Goal: Information Seeking & Learning: Learn about a topic

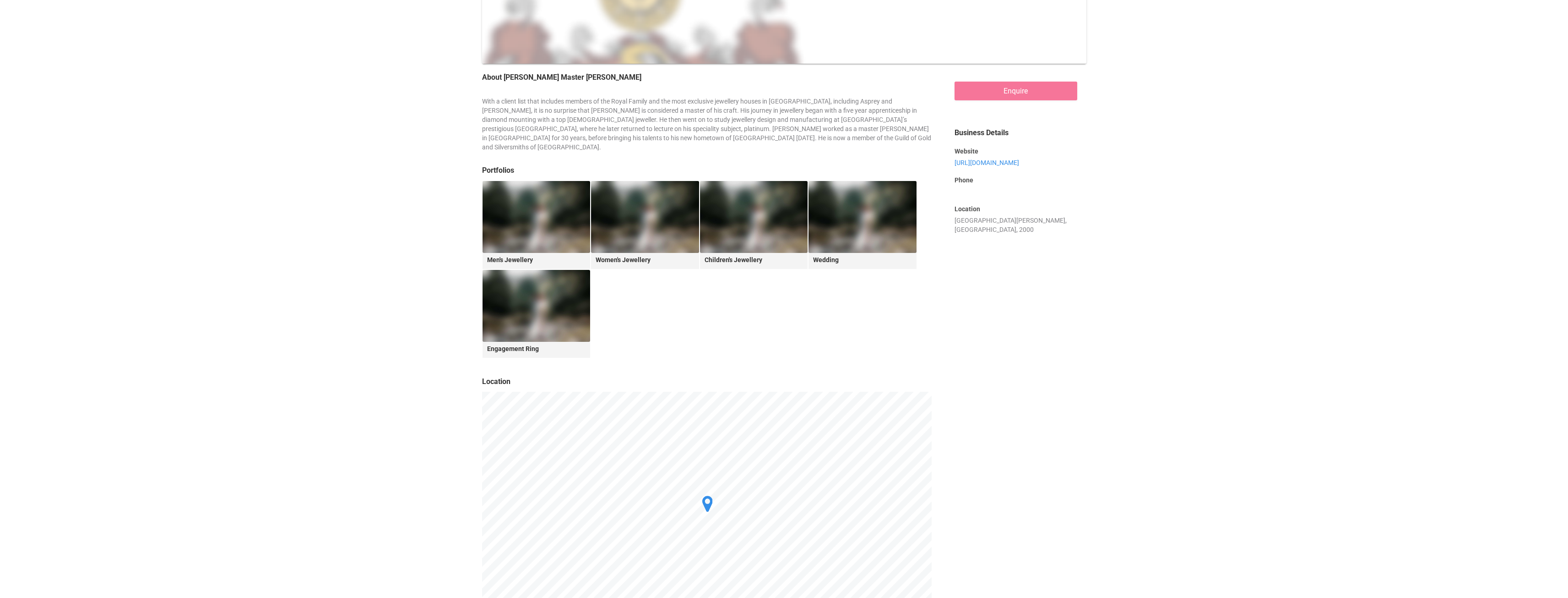
scroll to position [182, 0]
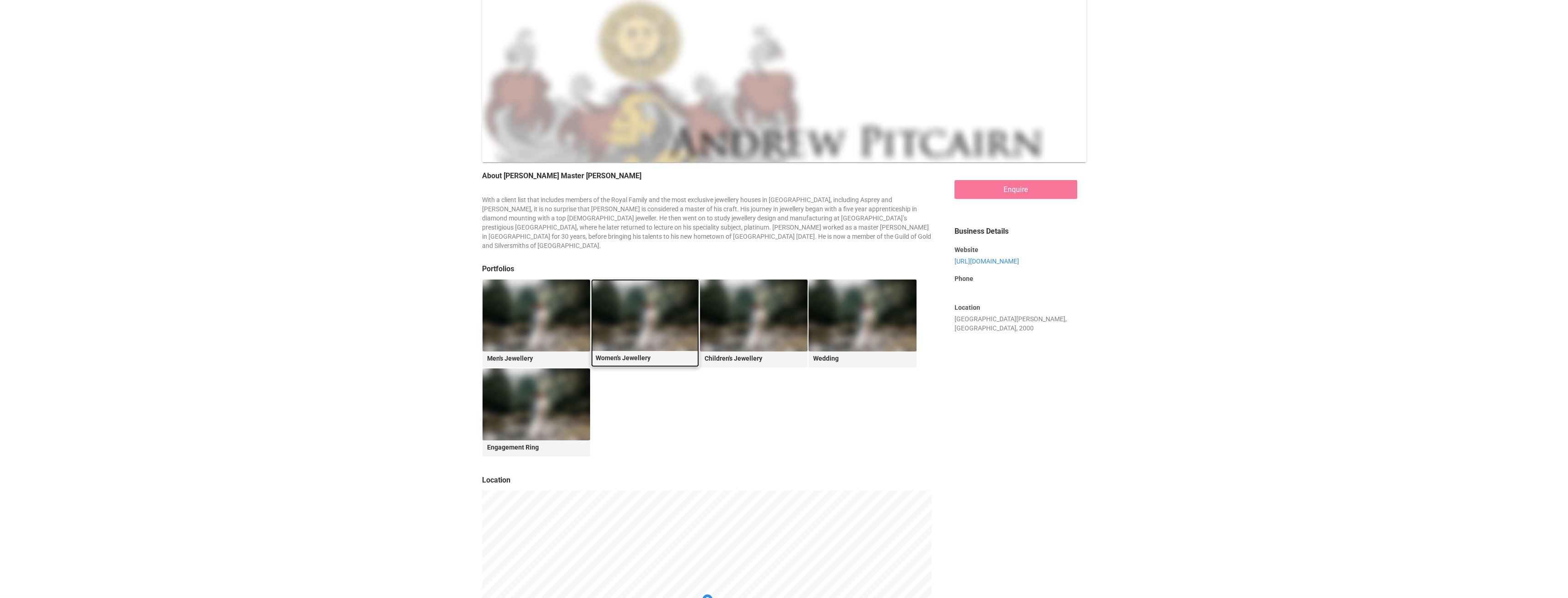
click at [639, 304] on img at bounding box center [645, 315] width 108 height 72
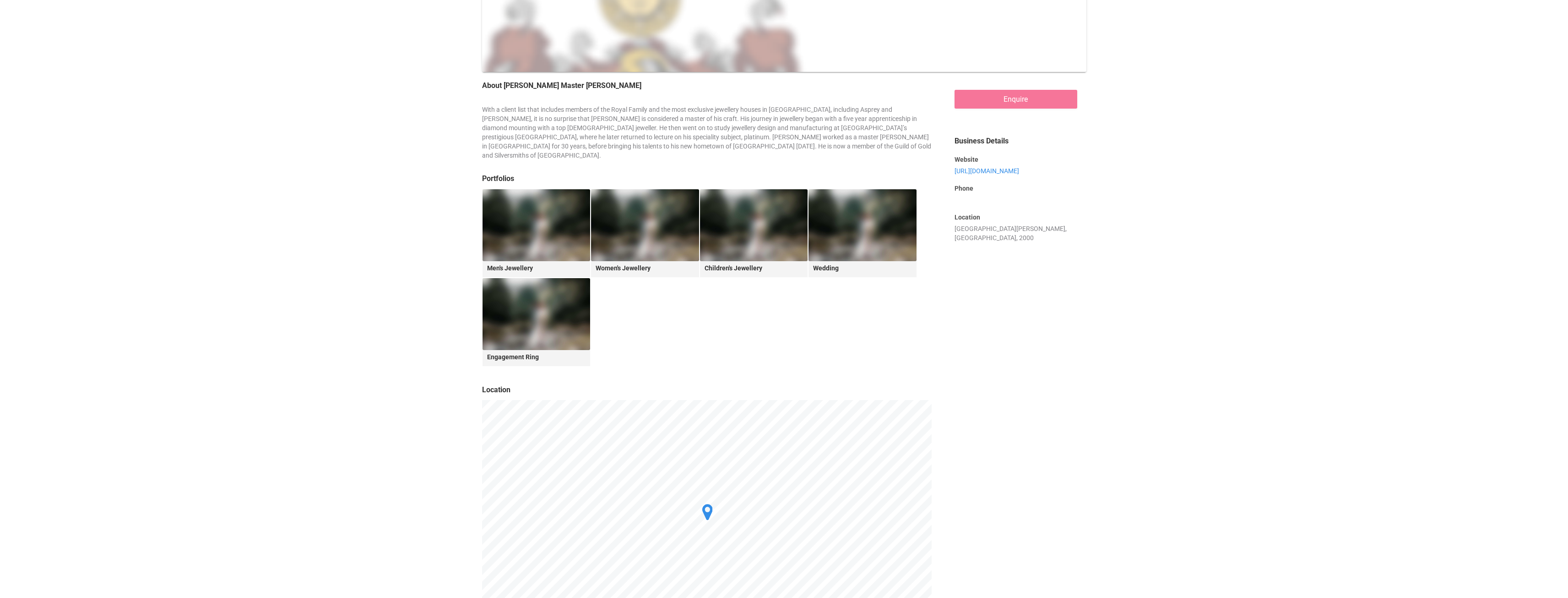
scroll to position [275, 0]
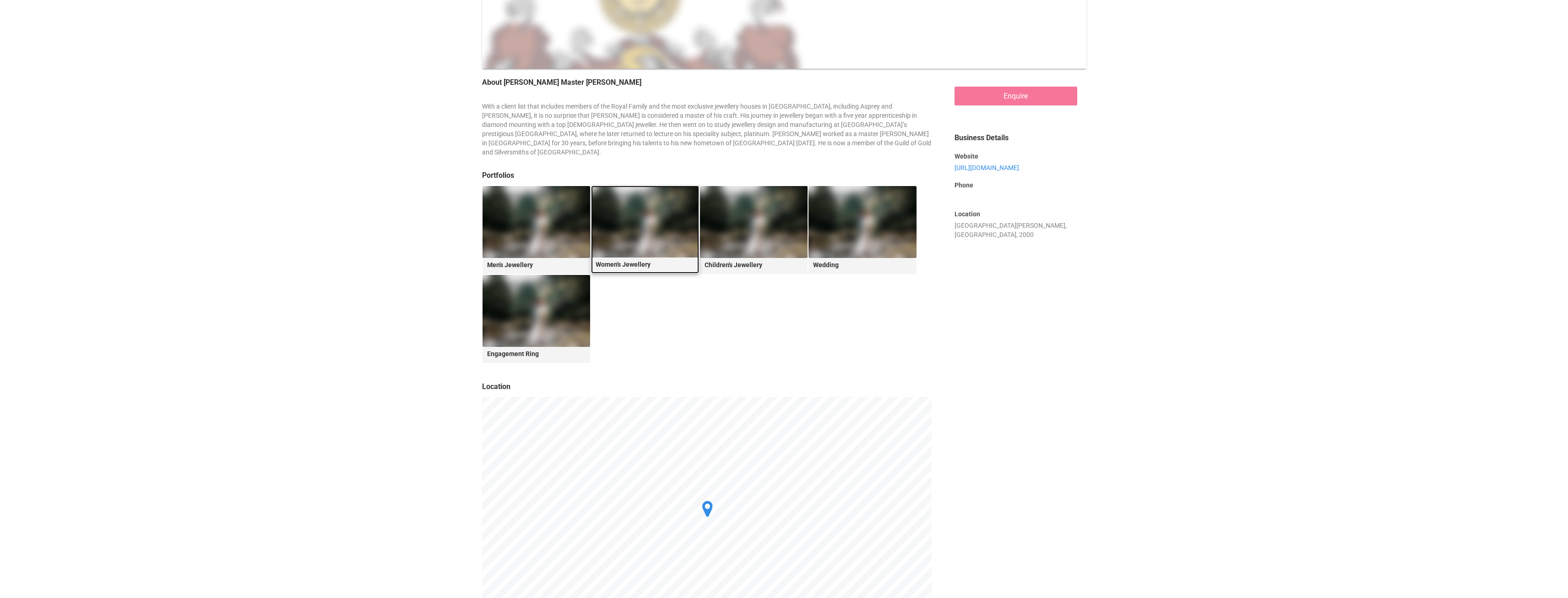
click at [635, 258] on legend "Women's Jewellery" at bounding box center [645, 263] width 108 height 11
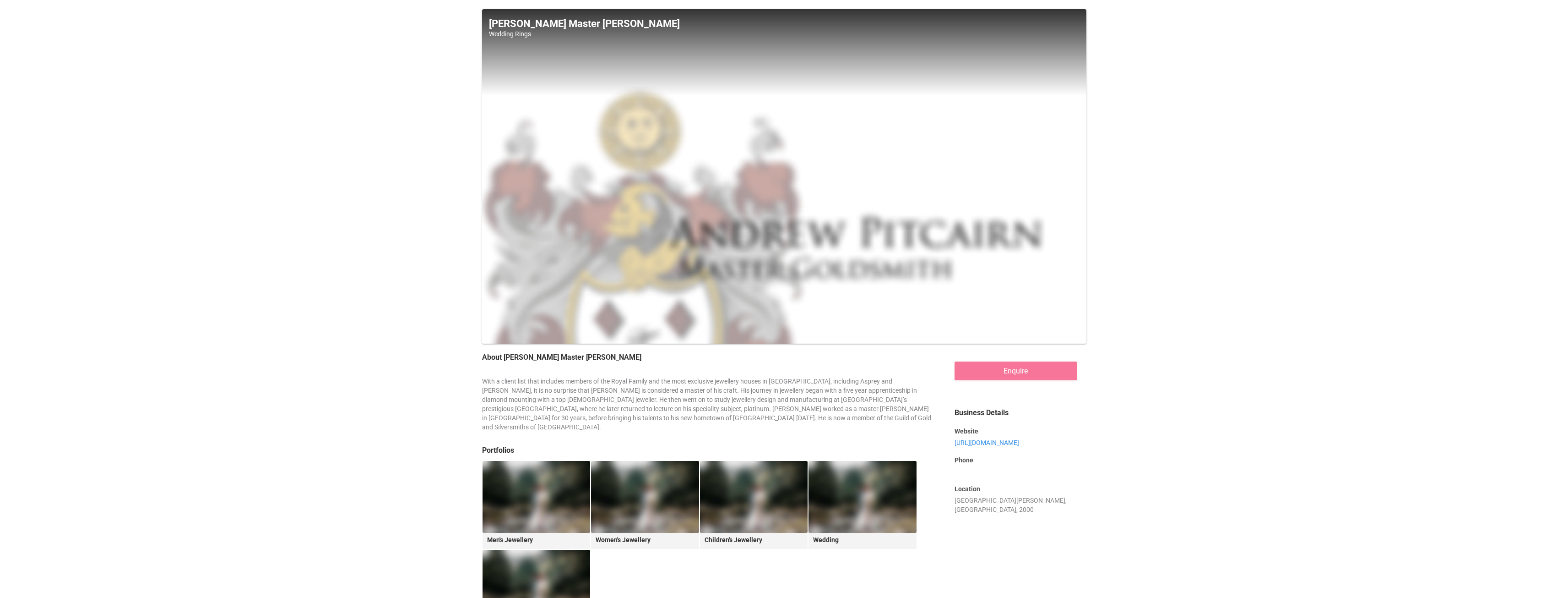
click at [1078, 171] on div at bounding box center [784, 177] width 665 height 368
click at [895, 194] on div at bounding box center [784, 177] width 665 height 368
click at [545, 481] on img at bounding box center [536, 496] width 108 height 72
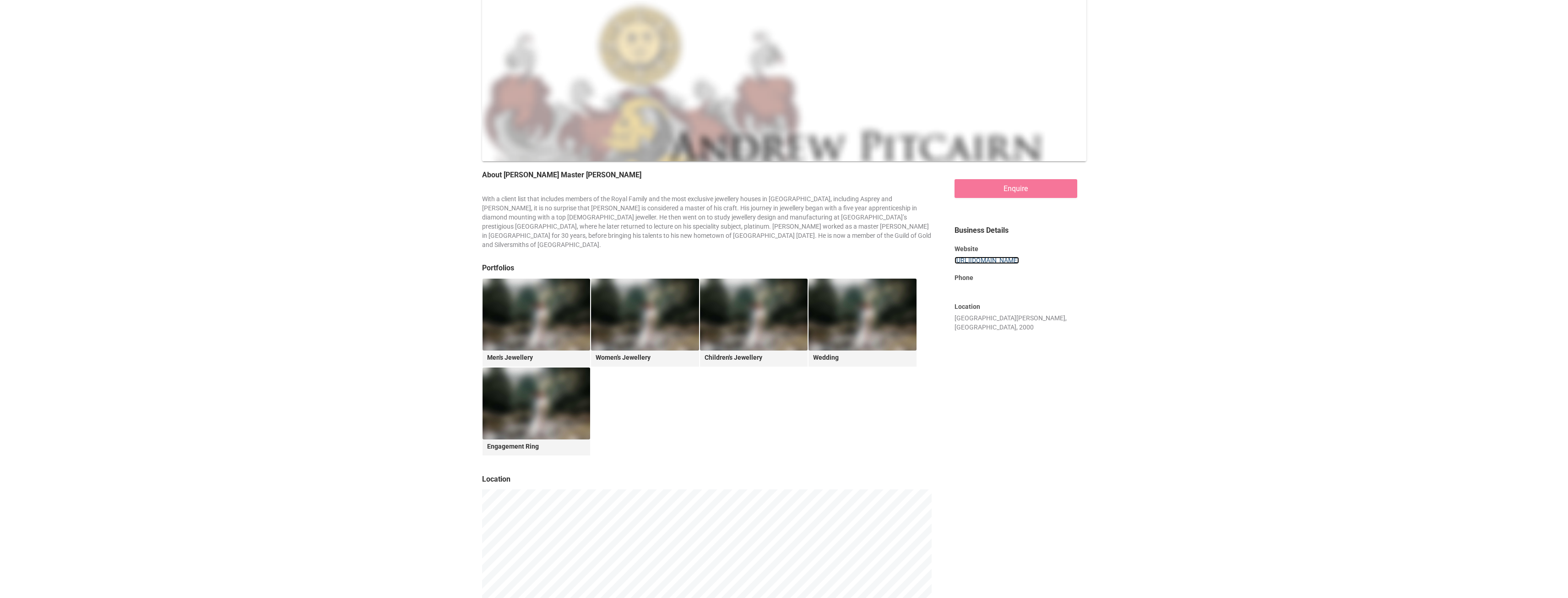
scroll to position [182, 0]
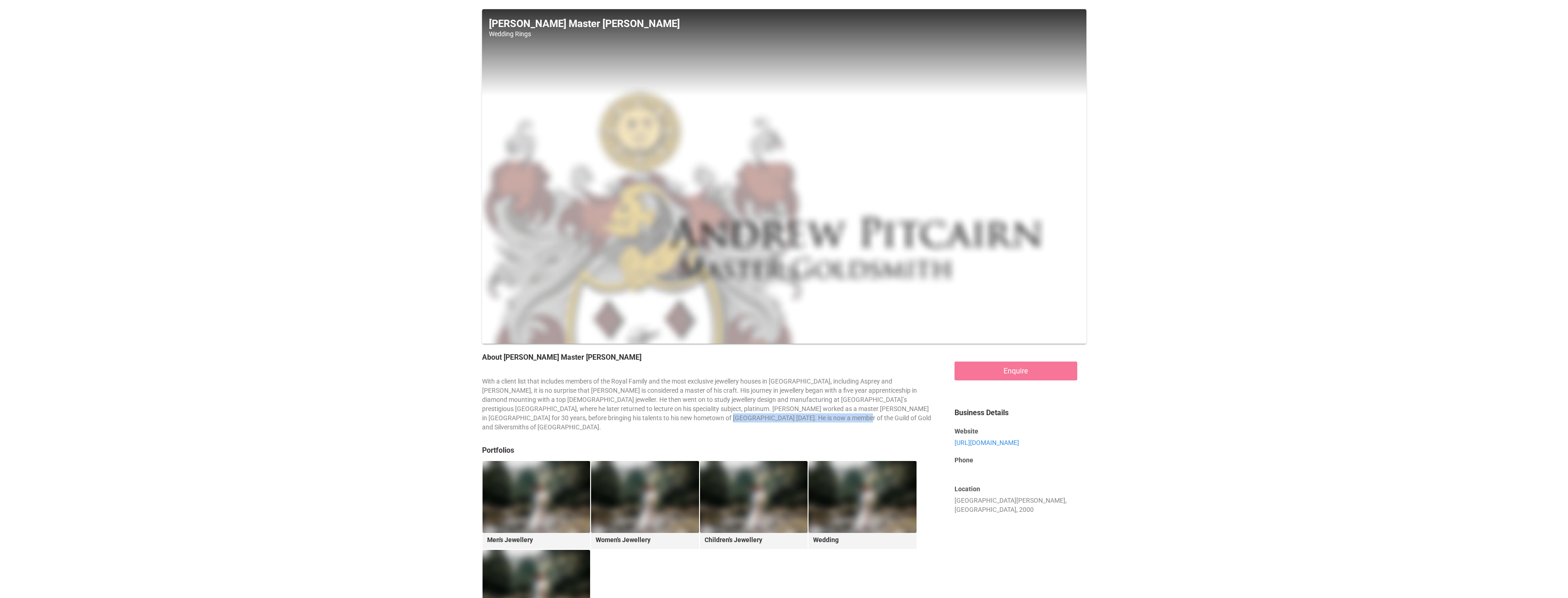
drag, startPoint x: 712, startPoint y: 419, endPoint x: 593, endPoint y: 419, distance: 119.0
click at [593, 419] on div "With a client list that includes members of the Royal Family and the most exclu…" at bounding box center [707, 404] width 450 height 55
copy div "Guild of Gold and Silversmiths of Australia"
